Goal: Complete application form

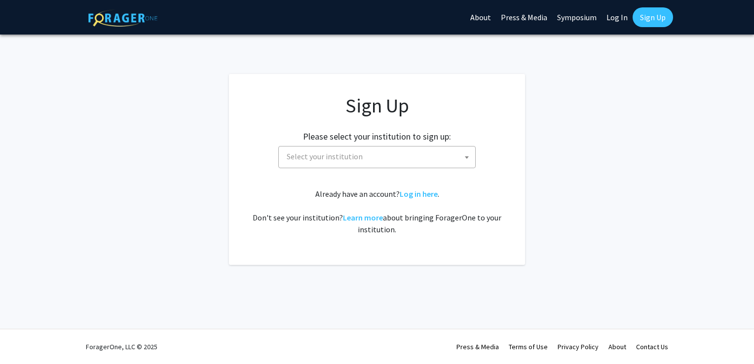
click at [438, 156] on span "Select your institution" at bounding box center [379, 156] width 192 height 20
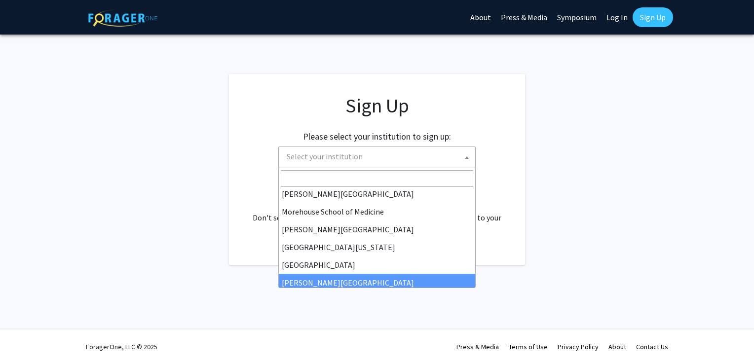
scroll to position [197, 0]
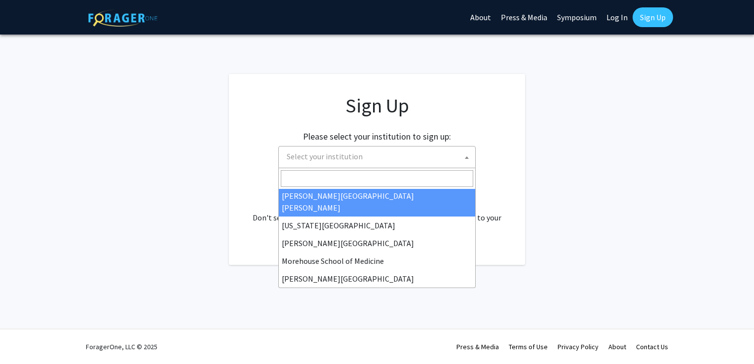
select select "1"
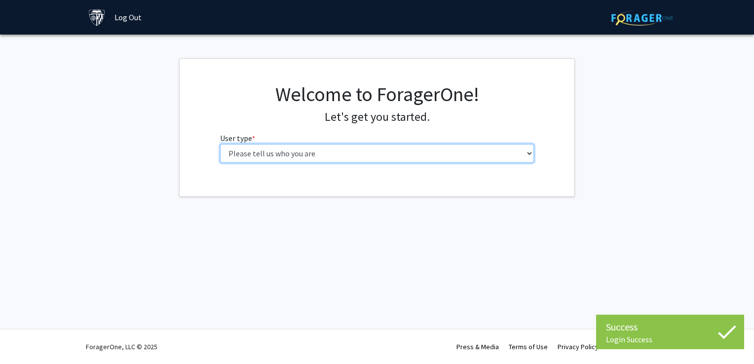
click at [461, 158] on select "Please tell us who you are Undergraduate Student Master's Student Doctoral Cand…" at bounding box center [377, 153] width 314 height 19
select select "2: masters"
click at [220, 144] on select "Please tell us who you are Undergraduate Student Master's Student Doctoral Cand…" at bounding box center [377, 153] width 314 height 19
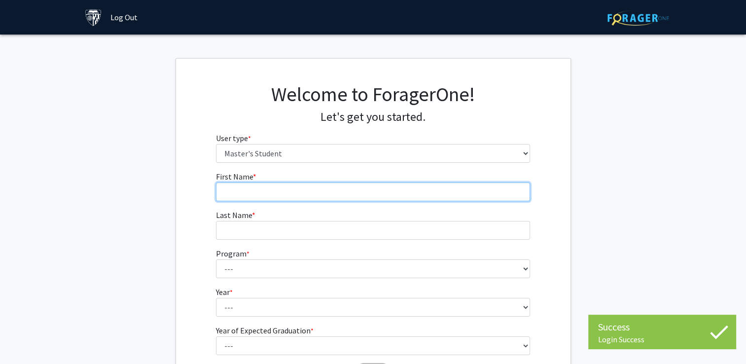
click at [444, 192] on input "First Name * required" at bounding box center [373, 191] width 314 height 19
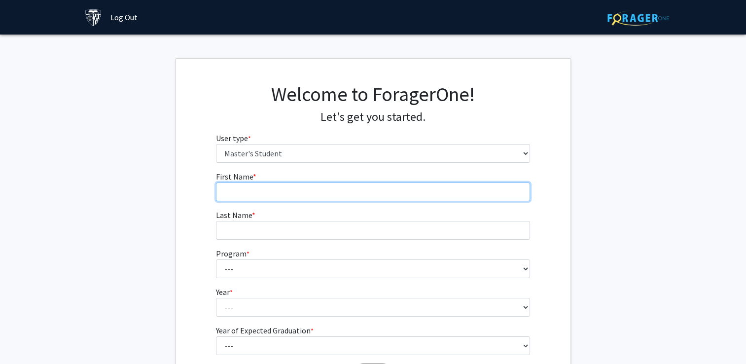
type input "[PERSON_NAME]"
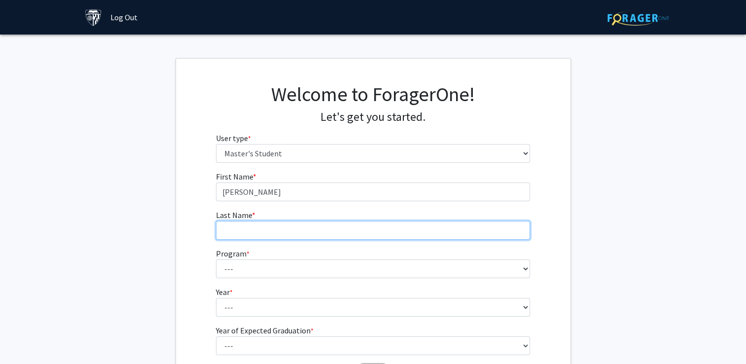
type input "[PERSON_NAME]"
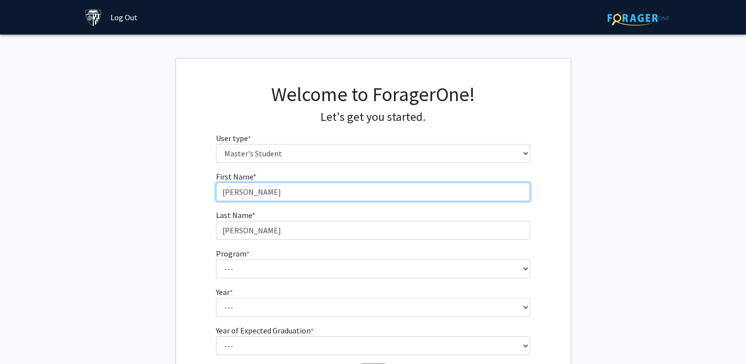
click at [258, 193] on input "[PERSON_NAME]" at bounding box center [373, 191] width 314 height 19
type input "[PERSON_NAME]"
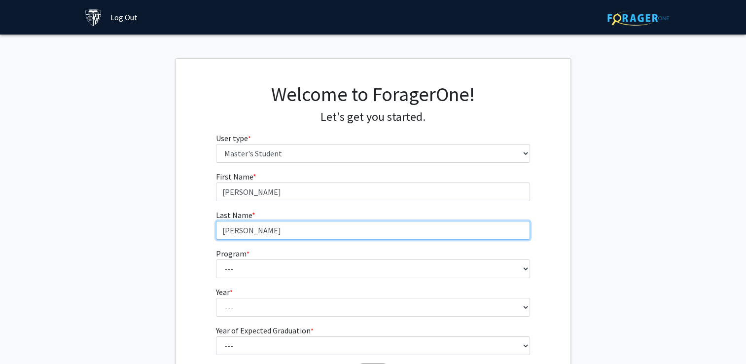
click at [227, 229] on input "[PERSON_NAME]" at bounding box center [373, 230] width 314 height 19
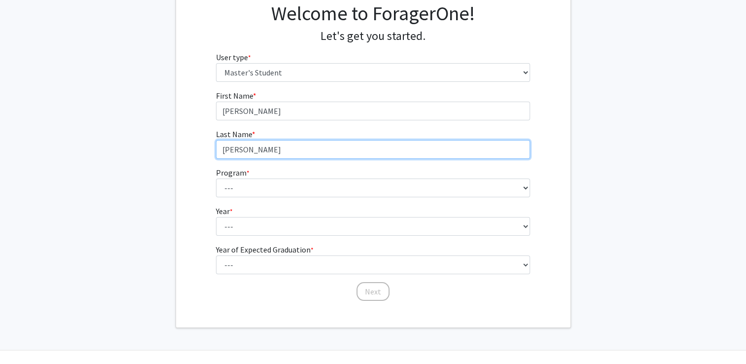
scroll to position [99, 0]
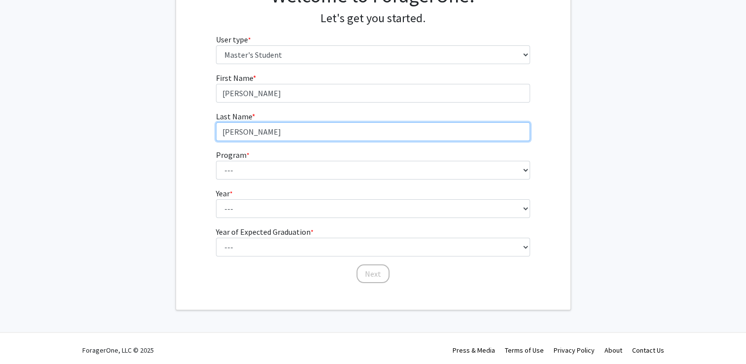
type input "[PERSON_NAME]"
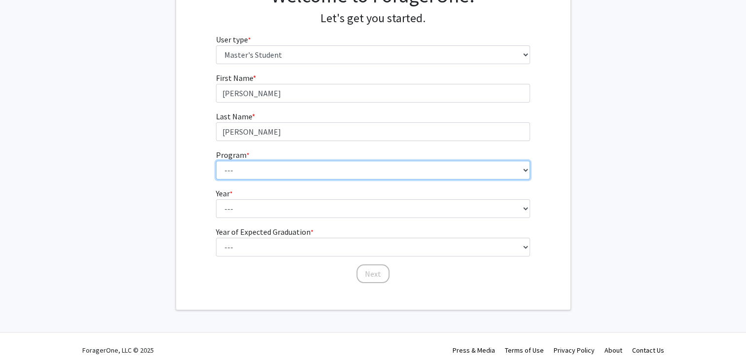
click at [306, 170] on select "--- Anatomy Education Applied and Computational Mathematics Applied Biomedical …" at bounding box center [373, 170] width 314 height 19
select select "134: 133"
click at [216, 161] on select "--- Anatomy Education Applied and Computational Mathematics Applied Biomedical …" at bounding box center [373, 170] width 314 height 19
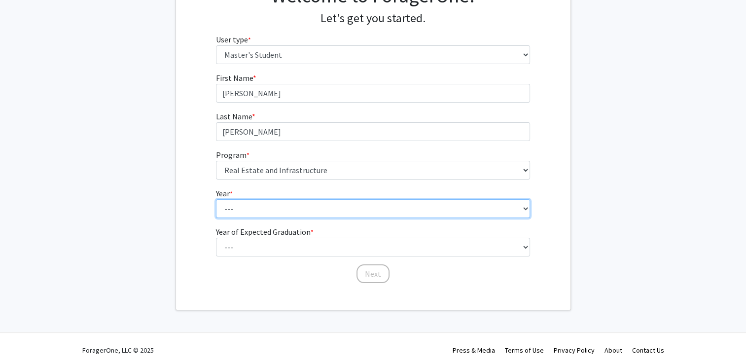
click at [332, 210] on select "--- First Year Second Year" at bounding box center [373, 208] width 314 height 19
select select "1: first_year"
click at [216, 199] on select "--- First Year Second Year" at bounding box center [373, 208] width 314 height 19
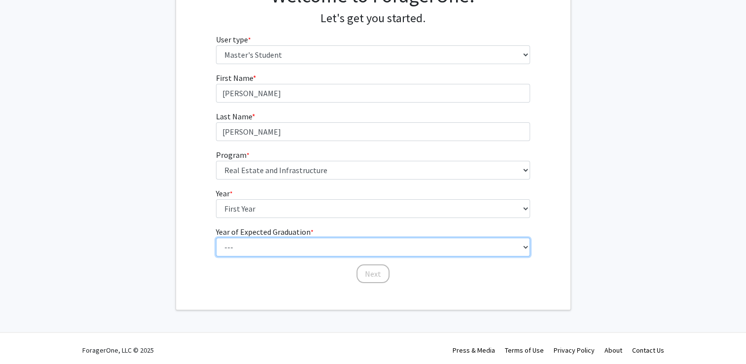
click at [332, 242] on select "--- 2025 2026 2027 2028 2029 2030 2031 2032 2033 2034" at bounding box center [373, 247] width 314 height 19
select select "4: 2028"
click at [216, 238] on select "--- 2025 2026 2027 2028 2029 2030 2031 2032 2033 2034" at bounding box center [373, 247] width 314 height 19
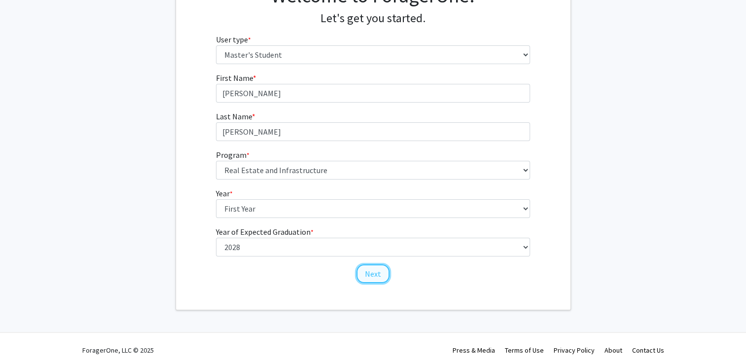
click at [373, 272] on button "Next" at bounding box center [373, 273] width 33 height 19
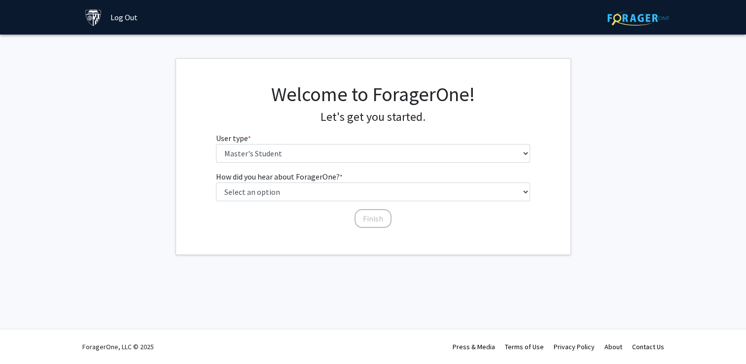
scroll to position [0, 0]
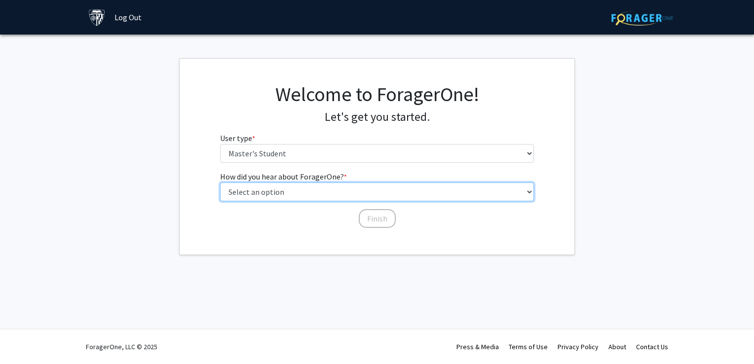
click at [342, 197] on select "Select an option Peer/student recommendation Faculty/staff recommendation Unive…" at bounding box center [377, 191] width 314 height 19
select select "3: university_website"
click at [220, 182] on select "Select an option Peer/student recommendation Faculty/staff recommendation Unive…" at bounding box center [377, 191] width 314 height 19
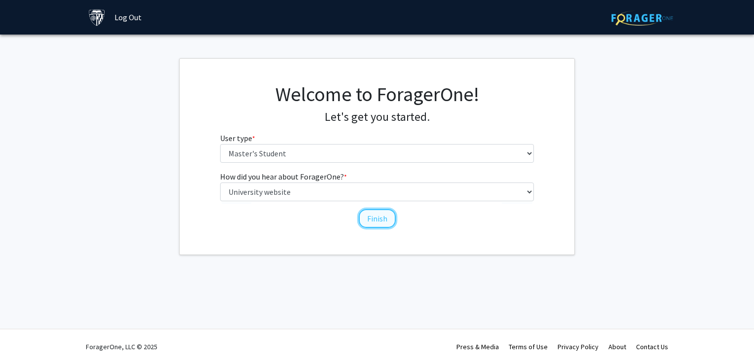
click at [371, 221] on button "Finish" at bounding box center [377, 218] width 37 height 19
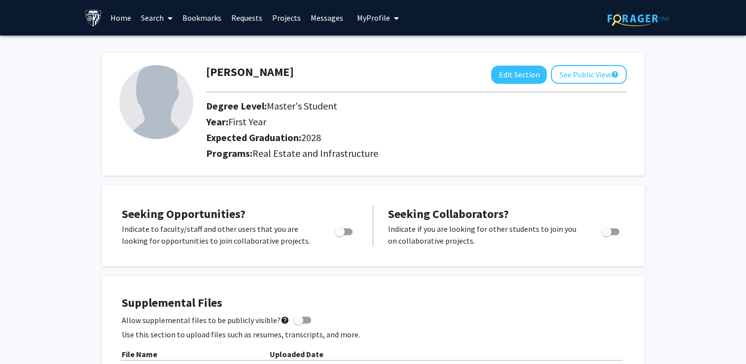
click at [123, 17] on link "Home" at bounding box center [121, 17] width 31 height 35
